Goal: Transaction & Acquisition: Purchase product/service

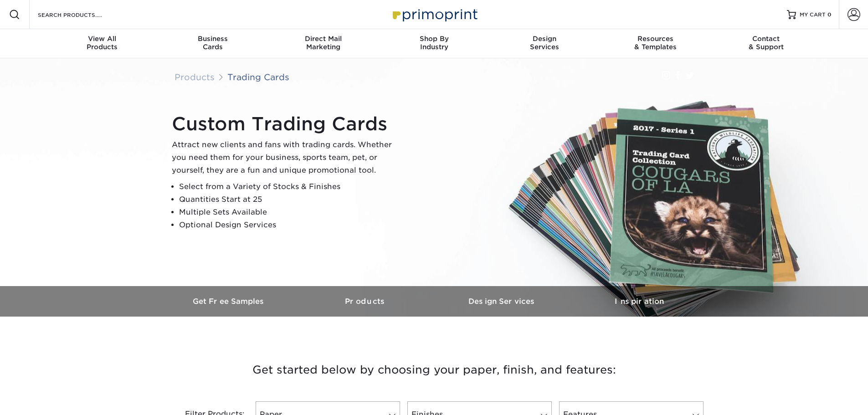
scroll to position [228, 0]
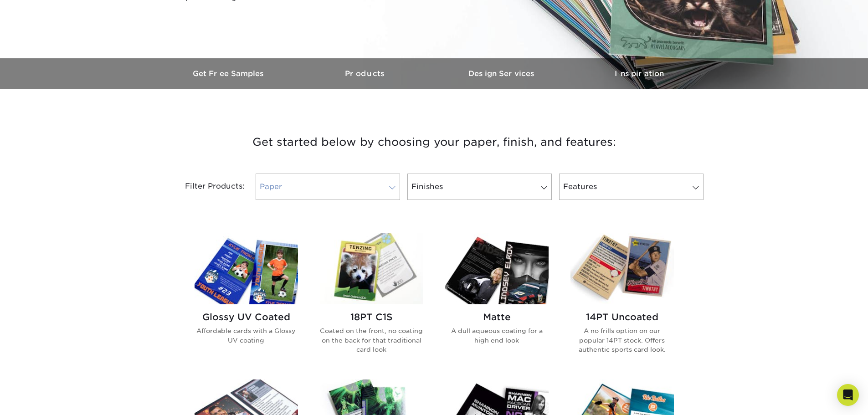
click at [317, 191] on link "Paper" at bounding box center [328, 187] width 144 height 26
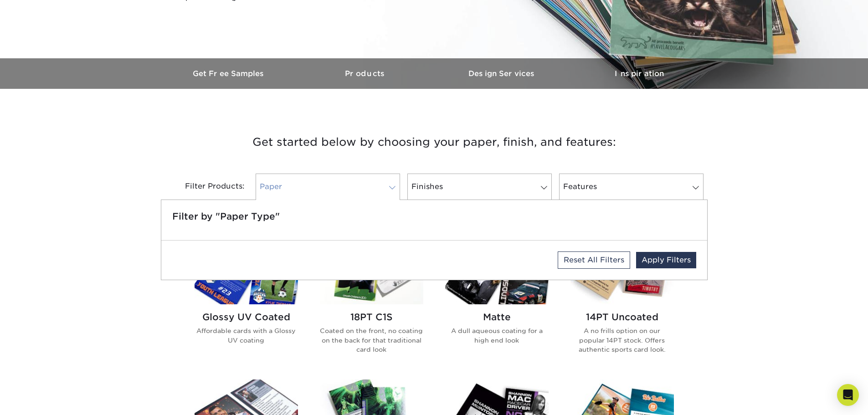
click at [317, 191] on link "Paper" at bounding box center [328, 187] width 144 height 26
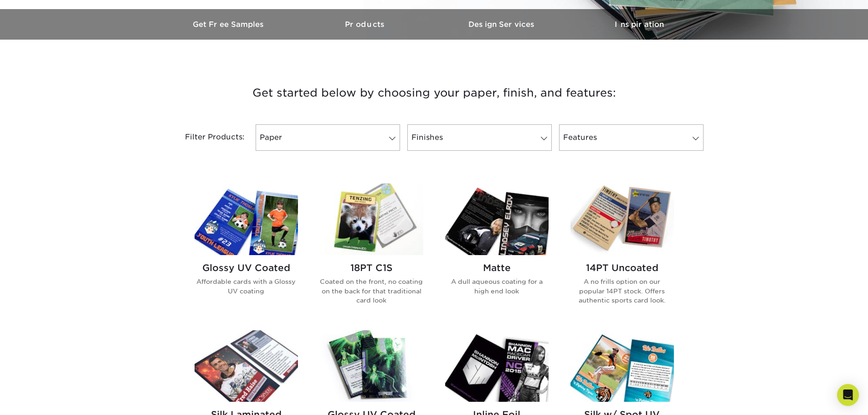
scroll to position [319, 0]
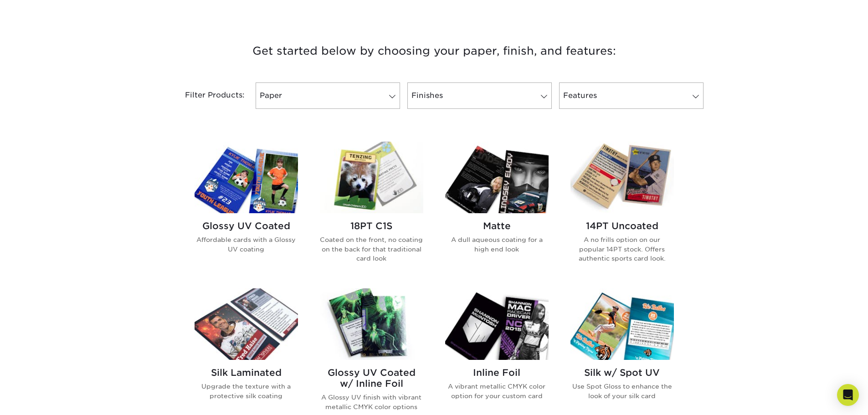
click at [270, 175] on img at bounding box center [246, 178] width 103 height 72
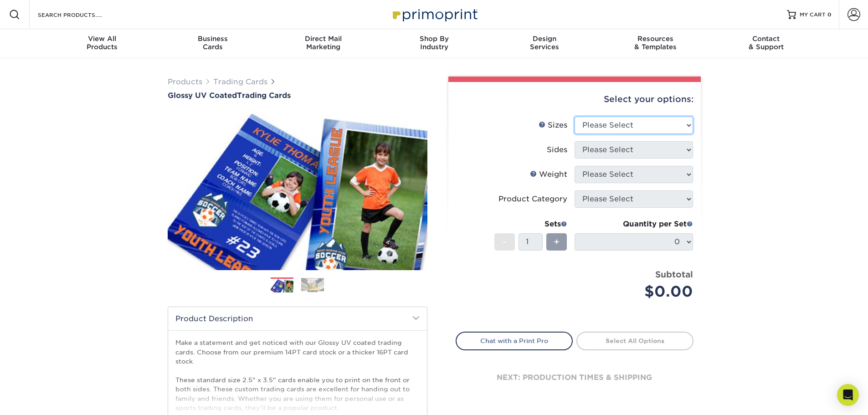
click at [645, 125] on select "Please Select 2.5" x 3.5"" at bounding box center [634, 125] width 119 height 17
select select "2.50x3.50"
click at [575, 117] on select "Please Select 2.5" x 3.5"" at bounding box center [634, 125] width 119 height 17
click at [645, 149] on select "Please Select Print Both Sides Print Front Only" at bounding box center [634, 149] width 119 height 17
select select "13abbda7-1d64-4f25-8bb2-c179b224825d"
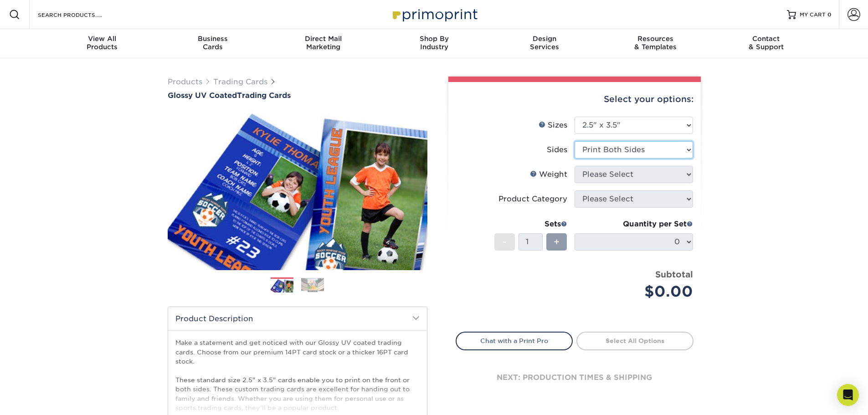
click at [575, 141] on select "Please Select Print Both Sides Print Front Only" at bounding box center [634, 149] width 119 height 17
click at [643, 175] on select "Please Select 16PT 14PT 18PT C1S" at bounding box center [634, 174] width 119 height 17
select select "16PT"
click at [575, 166] on select "Please Select 16PT 14PT 18PT C1S" at bounding box center [634, 174] width 119 height 17
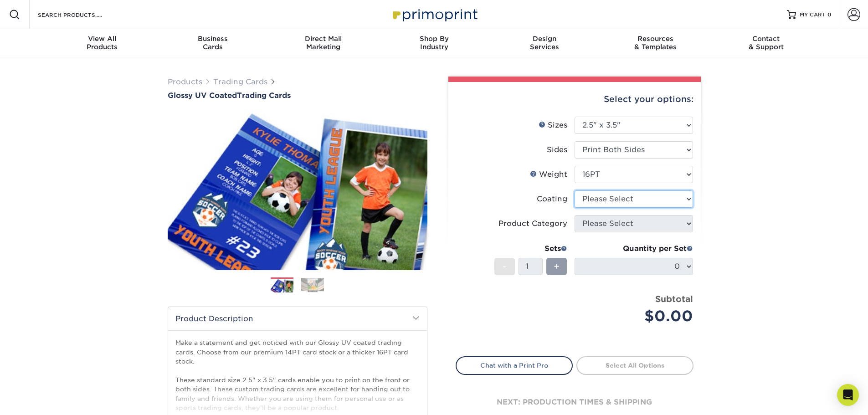
click at [643, 198] on select at bounding box center [634, 199] width 119 height 17
click at [575, 191] on select at bounding box center [634, 199] width 119 height 17
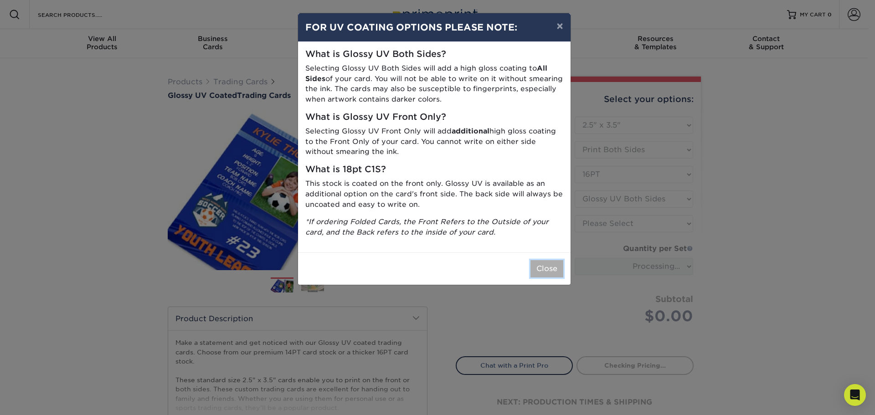
click at [554, 268] on button "Close" at bounding box center [547, 268] width 33 height 17
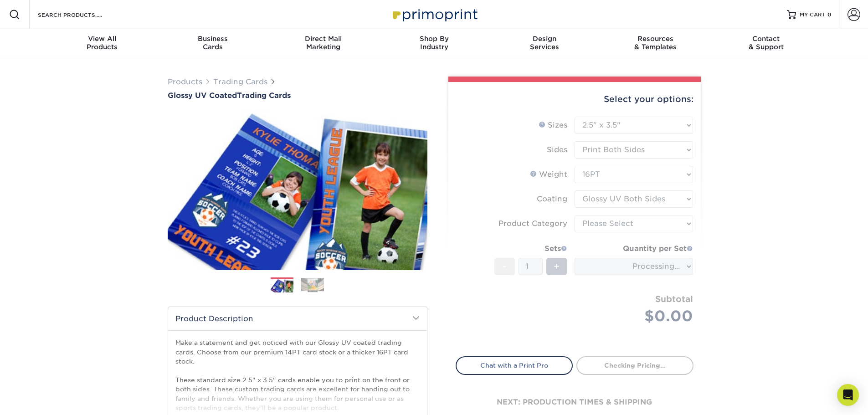
click at [636, 197] on form "Sizes Help Sizes Please Select 2.5" x 3.5" Sides Please Select 16PT - 1" at bounding box center [575, 231] width 238 height 229
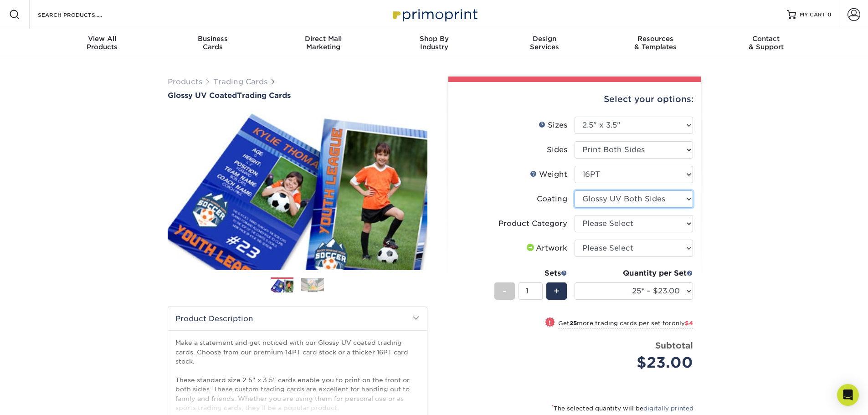
click at [636, 197] on select at bounding box center [634, 199] width 119 height 17
select select "1e8116af-acfc-44b1-83dc-8181aa338834"
click at [575, 191] on select at bounding box center [634, 199] width 119 height 17
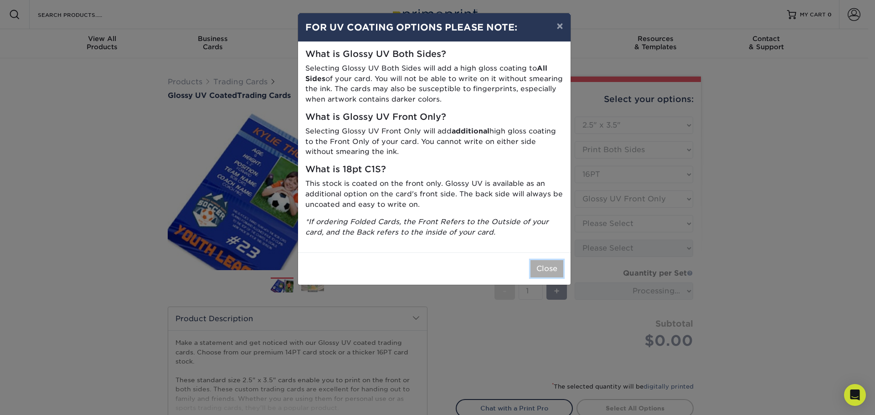
click at [555, 269] on button "Close" at bounding box center [547, 268] width 33 height 17
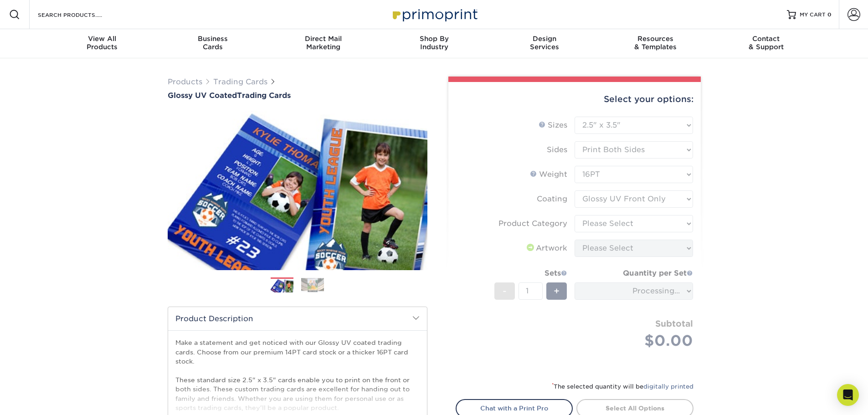
click at [629, 250] on form "Sizes Help Sizes Please Select 2.5" x 3.5" Sides Please Select 16PT - 1" at bounding box center [575, 244] width 238 height 254
